Goal: Information Seeking & Learning: Stay updated

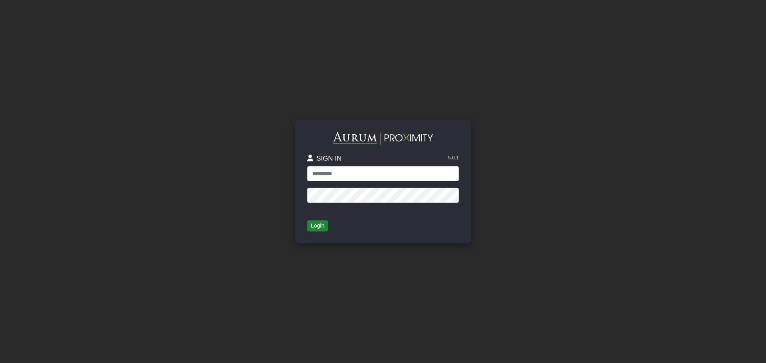
type input "**********"
click at [316, 223] on button "Login" at bounding box center [317, 226] width 21 height 11
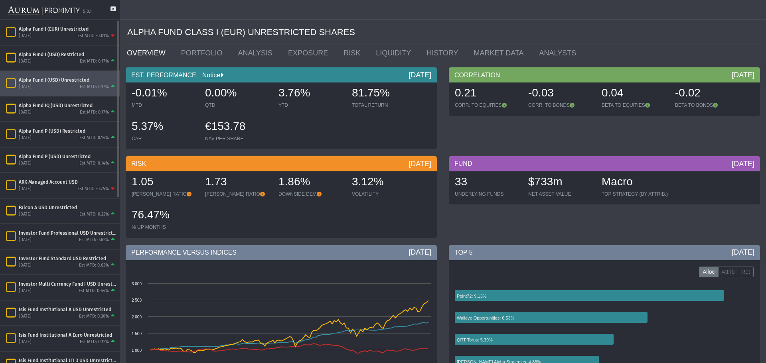
click at [32, 88] on div "[DATE]" at bounding box center [25, 87] width 13 height 6
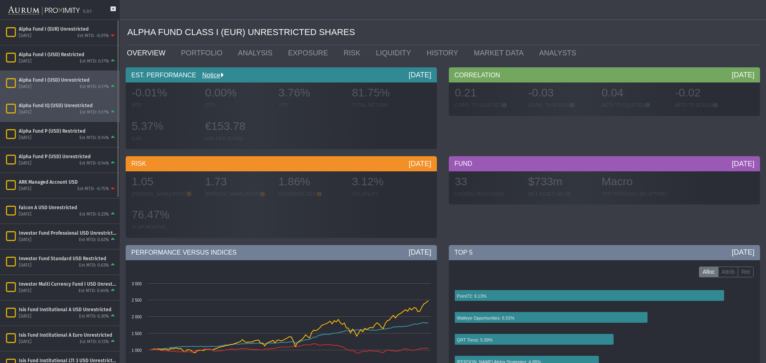
click at [51, 114] on div "September 2025 Est MTD: 0.17%" at bounding box center [68, 112] width 98 height 7
